Goal: Task Accomplishment & Management: Use online tool/utility

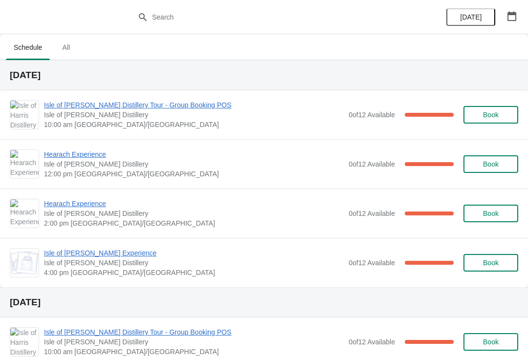
click at [85, 158] on span "Hearach Experience" at bounding box center [194, 155] width 300 height 10
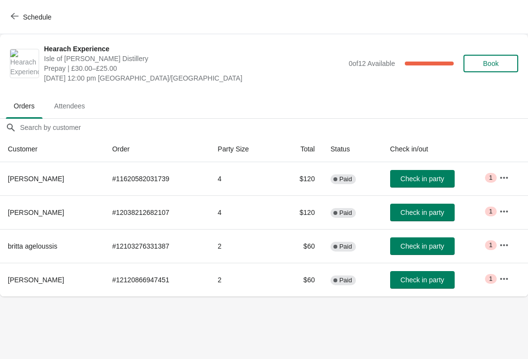
click at [431, 250] on span "Check in party" at bounding box center [421, 246] width 43 height 8
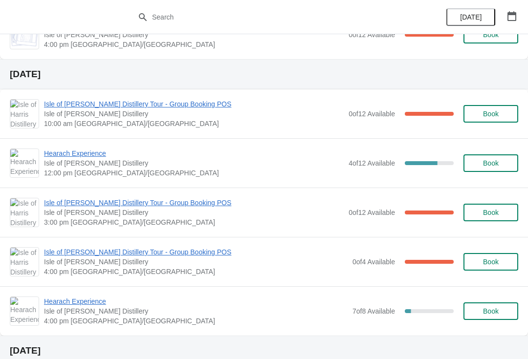
scroll to position [259, 0]
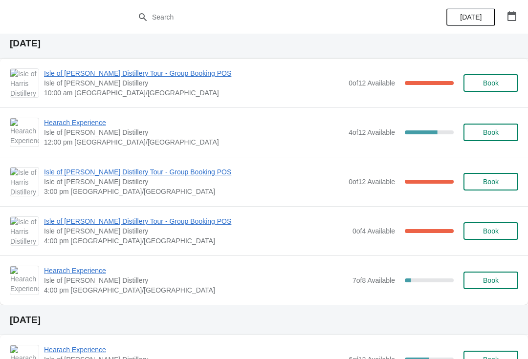
click at [77, 271] on span "Hearach Experience" at bounding box center [195, 271] width 303 height 10
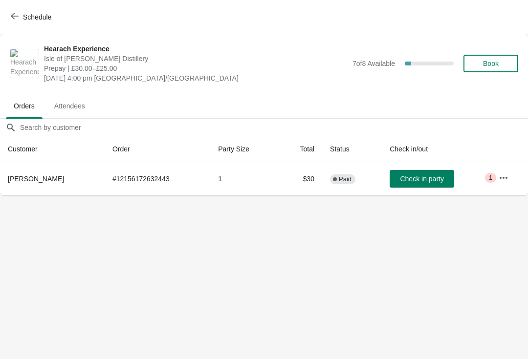
click at [23, 10] on button "Schedule" at bounding box center [32, 17] width 54 height 18
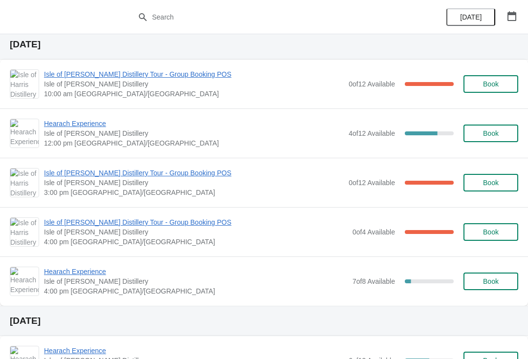
scroll to position [285, 0]
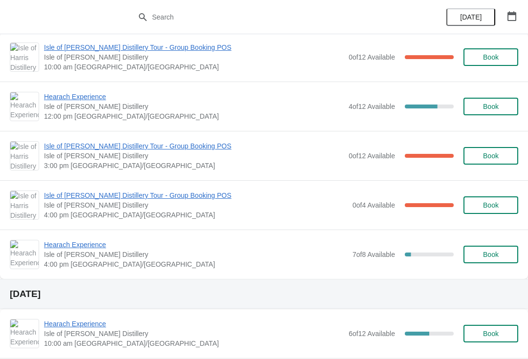
click at [496, 257] on span "Book" at bounding box center [491, 255] width 16 height 8
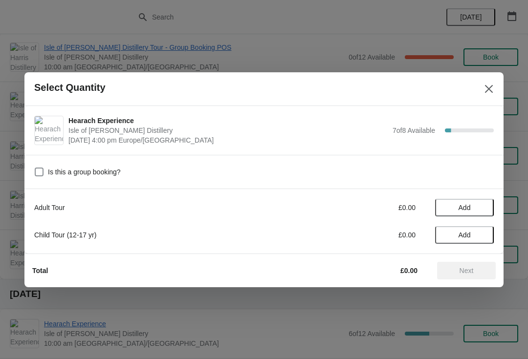
click at [475, 204] on span "Add" at bounding box center [464, 208] width 41 height 8
click at [485, 210] on icon at bounding box center [481, 207] width 10 height 10
click at [478, 272] on span "Next" at bounding box center [466, 271] width 43 height 8
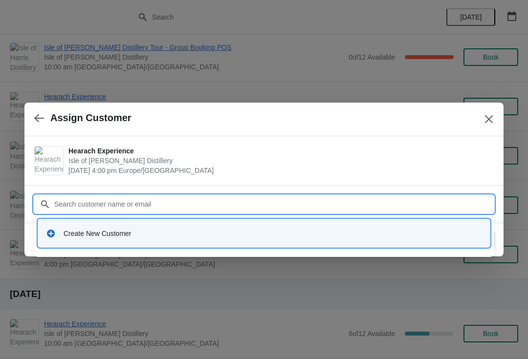
click at [127, 232] on div "Create New Customer" at bounding box center [273, 234] width 418 height 10
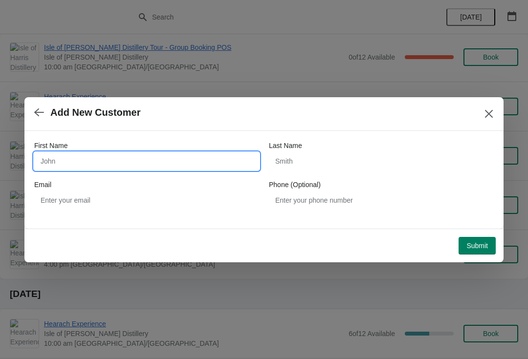
click at [89, 161] on input "First Name" at bounding box center [146, 161] width 225 height 18
type input "Annick"
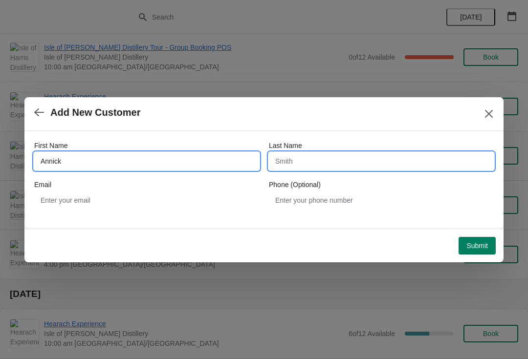
click at [326, 160] on input "Last Name" at bounding box center [381, 161] width 225 height 18
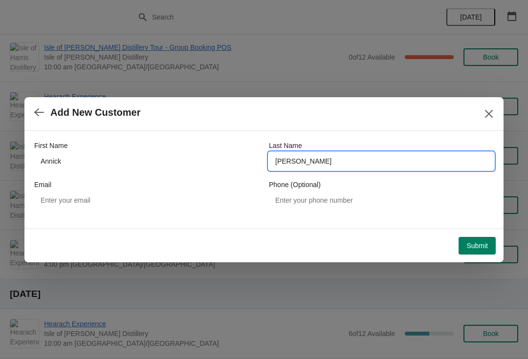
type input "[PERSON_NAME]"
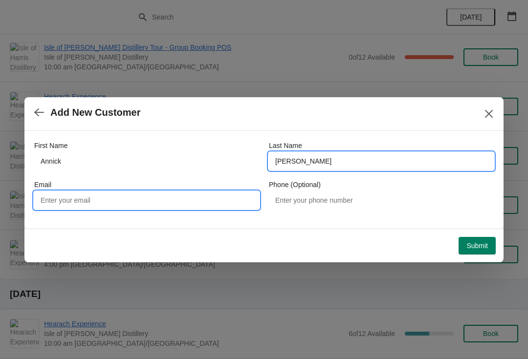
click at [147, 206] on input "Email" at bounding box center [146, 201] width 225 height 18
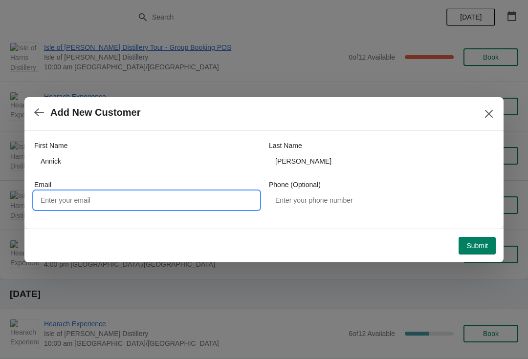
type input "S"
type input "[EMAIL_ADDRESS][DOMAIN_NAME]"
click at [484, 250] on span "Submit" at bounding box center [477, 246] width 22 height 8
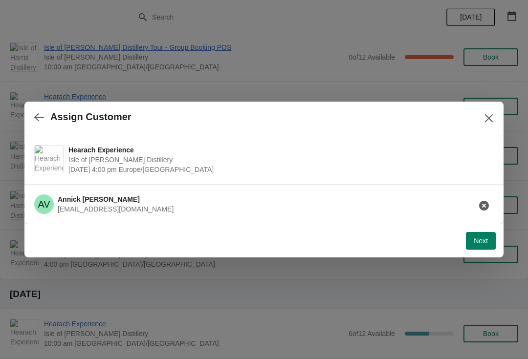
click at [484, 230] on div "Next" at bounding box center [261, 239] width 467 height 22
click at [481, 240] on span "Next" at bounding box center [481, 241] width 14 height 8
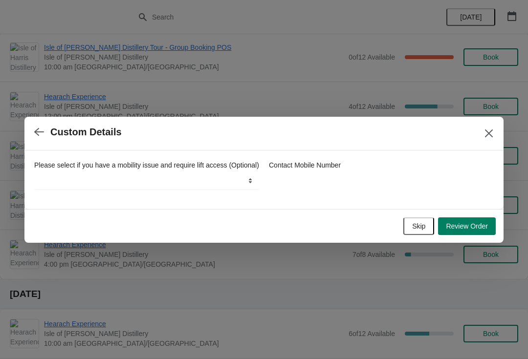
click at [482, 230] on span "Review Order" at bounding box center [467, 226] width 42 height 8
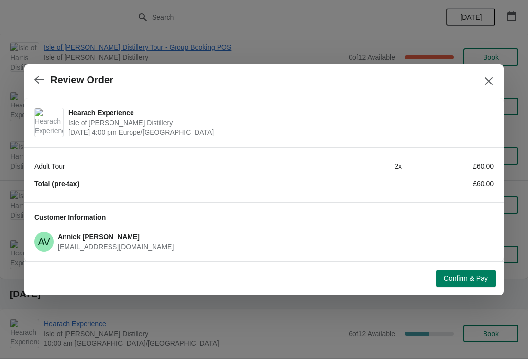
click at [462, 279] on span "Confirm & Pay" at bounding box center [466, 279] width 44 height 8
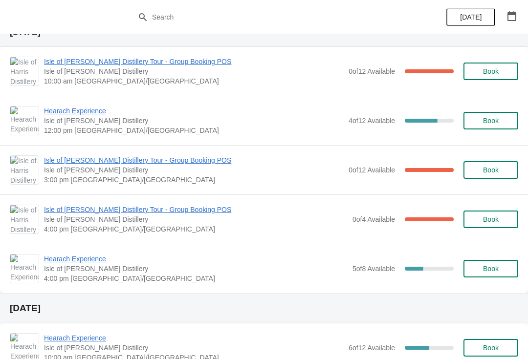
scroll to position [274, 0]
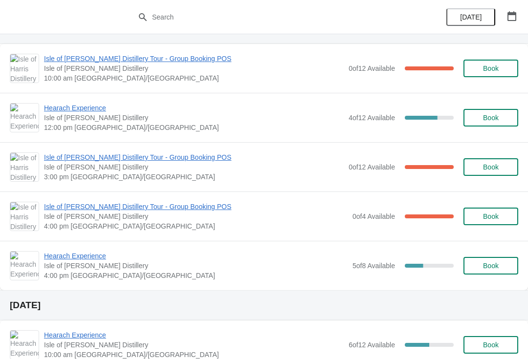
click at [84, 260] on span "Hearach Experience" at bounding box center [195, 256] width 303 height 10
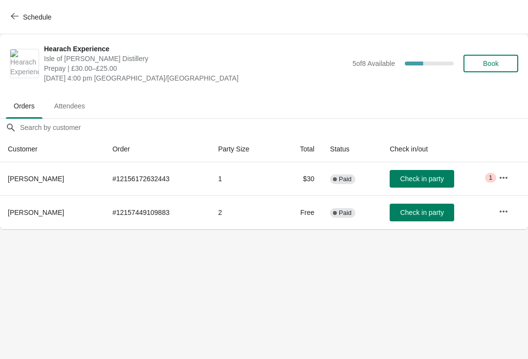
click at [501, 217] on button "button" at bounding box center [504, 212] width 18 height 18
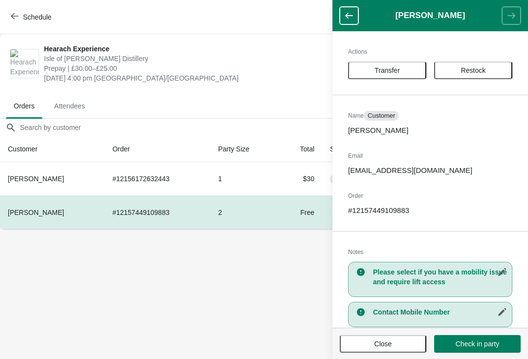
click at [475, 74] on span "Restock" at bounding box center [473, 70] width 25 height 8
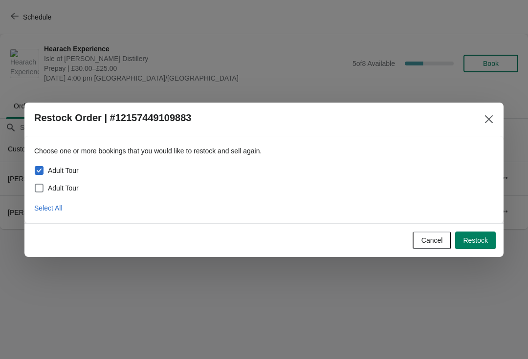
click at [43, 185] on span at bounding box center [39, 188] width 9 height 9
click at [35, 184] on input "Adult Tour" at bounding box center [35, 184] width 0 height 0
checkbox input "true"
click at [472, 243] on span "Restock" at bounding box center [475, 241] width 25 height 8
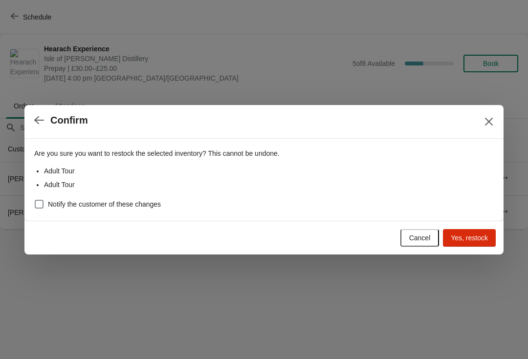
click at [484, 240] on span "Yes, restock" at bounding box center [469, 238] width 37 height 8
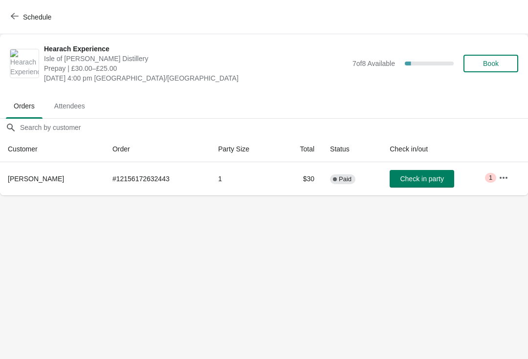
click at [16, 22] on button "Schedule" at bounding box center [32, 17] width 54 height 18
